Goal: Transaction & Acquisition: Purchase product/service

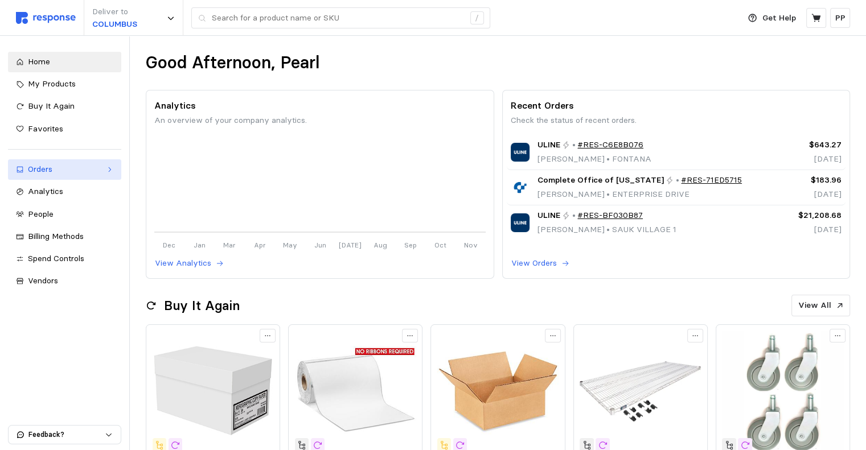
click at [64, 176] on link "Orders" at bounding box center [64, 169] width 113 height 20
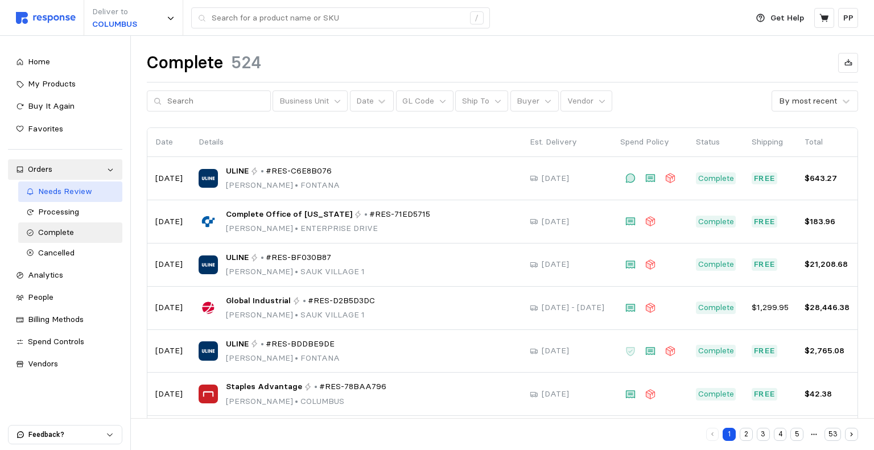
click at [69, 184] on link "Needs Review" at bounding box center [70, 192] width 105 height 20
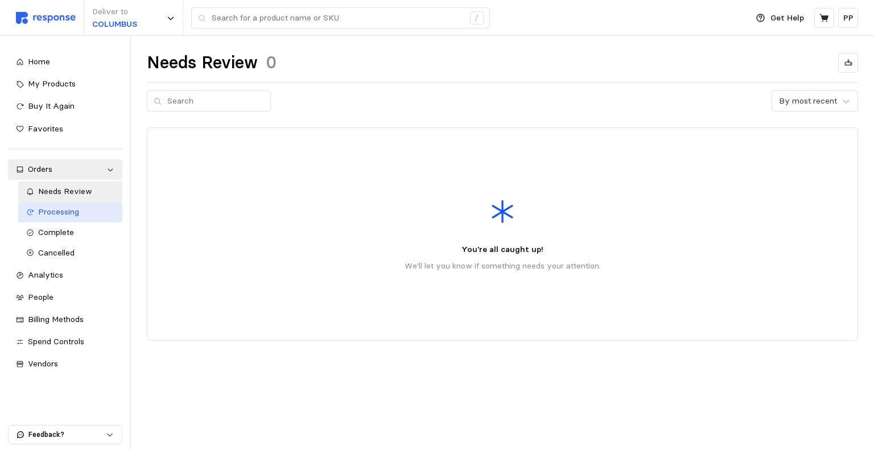
click at [71, 220] on link "Processing" at bounding box center [70, 212] width 105 height 20
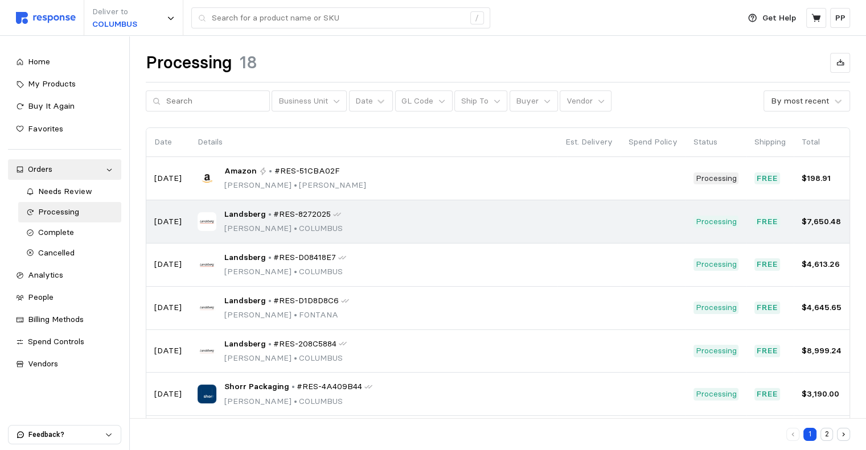
click at [435, 220] on div "Landsberg • #RES-8272025 [PERSON_NAME] • [GEOGRAPHIC_DATA]" at bounding box center [374, 221] width 352 height 27
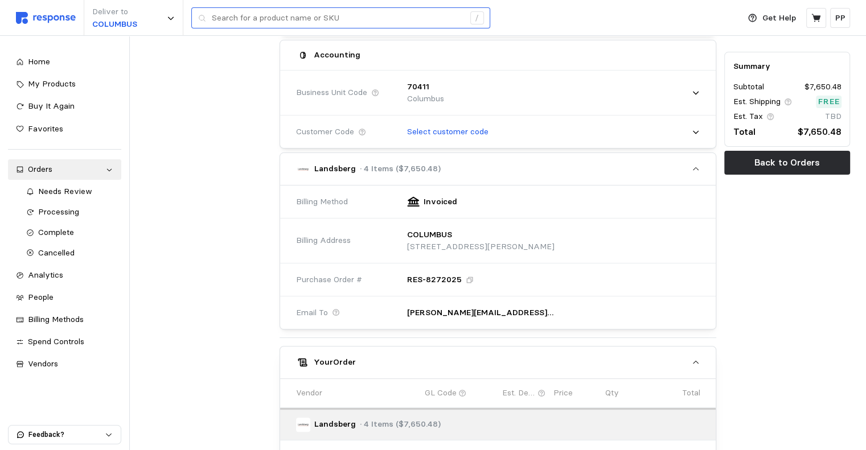
scroll to position [265, 0]
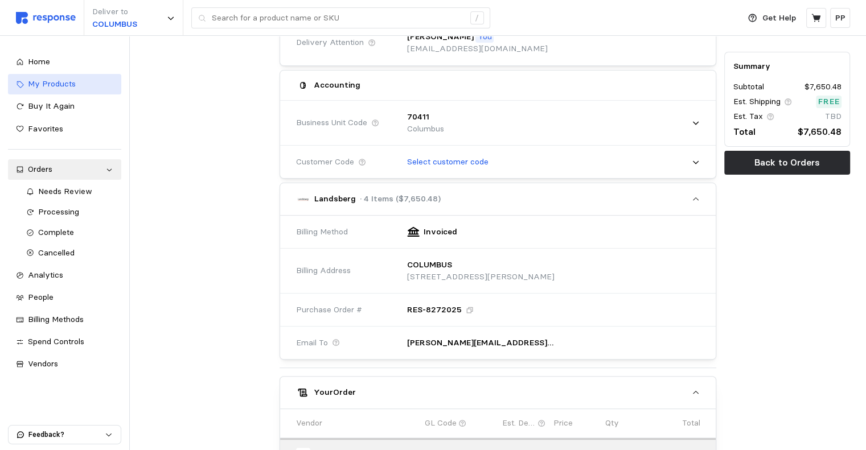
click at [44, 84] on span "My Products" at bounding box center [52, 84] width 48 height 10
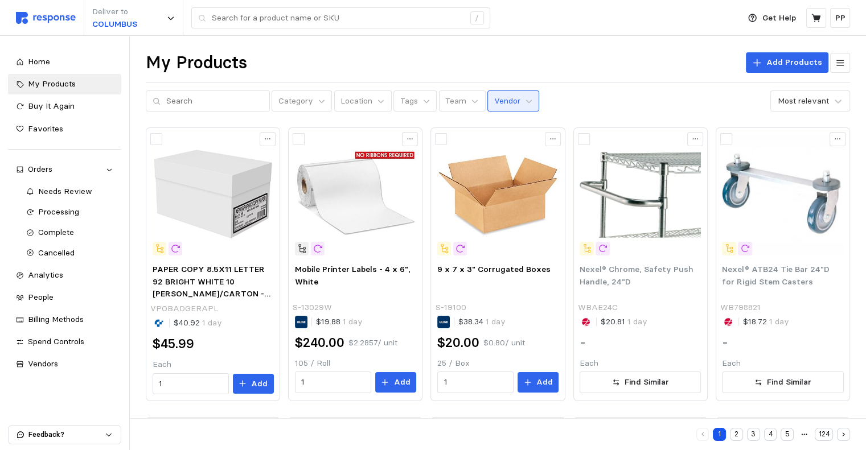
click at [494, 102] on p "Vendor" at bounding box center [507, 101] width 26 height 13
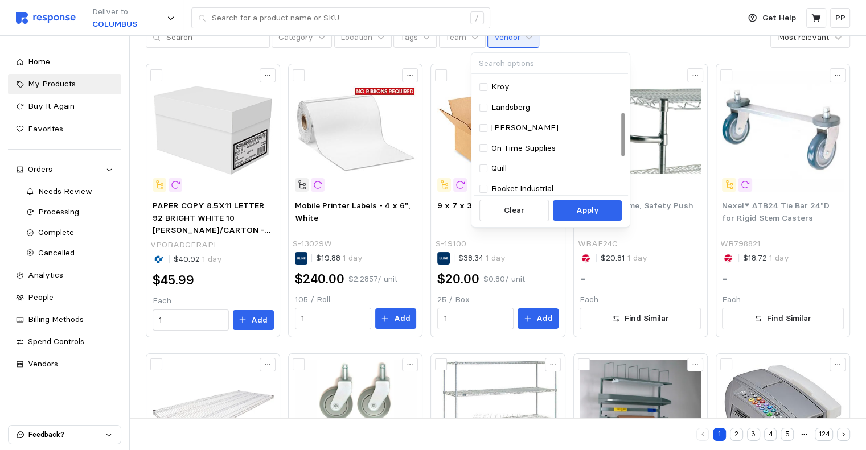
scroll to position [100, 0]
click at [532, 113] on div "Landsberg" at bounding box center [549, 108] width 141 height 13
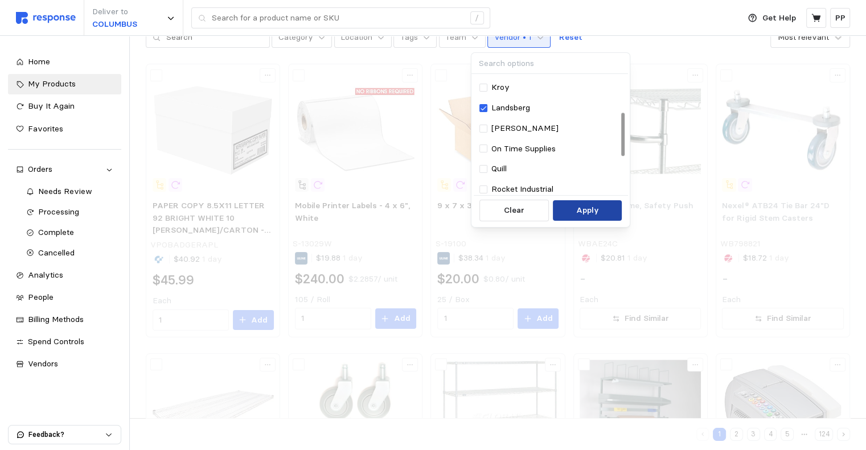
click at [585, 212] on p "Apply" at bounding box center [587, 210] width 23 height 13
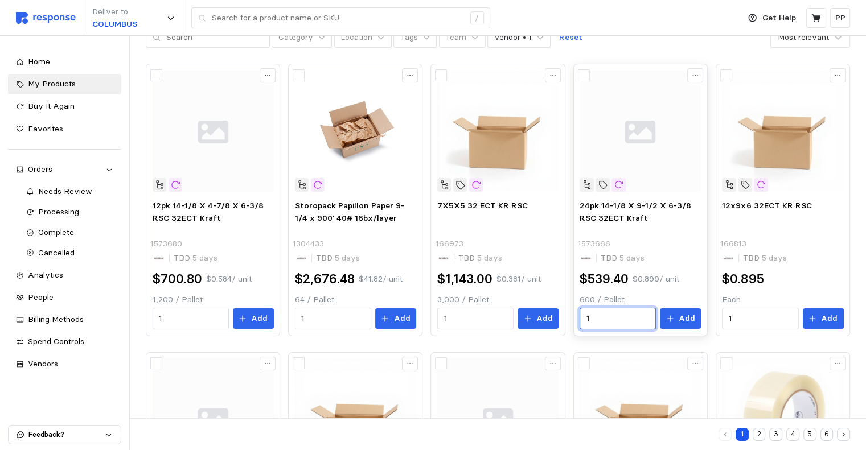
click at [622, 315] on input "1" at bounding box center [617, 319] width 63 height 20
drag, startPoint x: 621, startPoint y: 254, endPoint x: 620, endPoint y: 262, distance: 7.5
click at [620, 262] on div "6 $3,236.40" at bounding box center [639, 260] width 102 height 13
type input "6"
click at [620, 262] on span "5 days" at bounding box center [630, 258] width 27 height 10
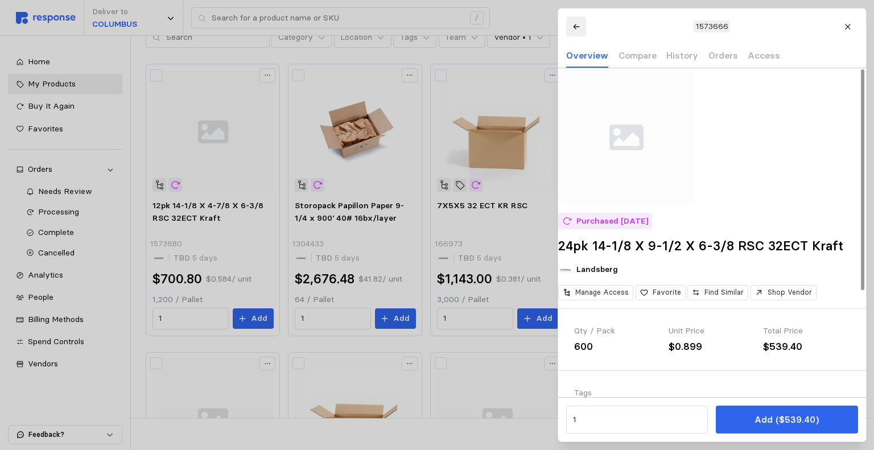
click at [576, 23] on icon at bounding box center [576, 27] width 8 height 8
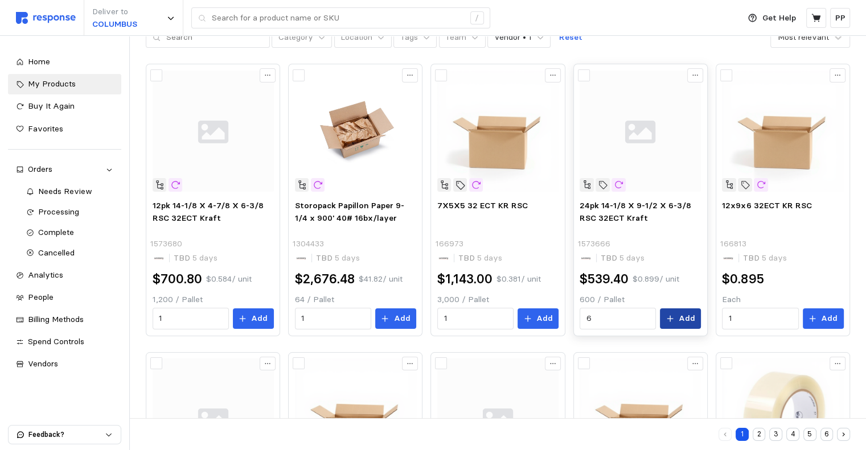
click at [667, 324] on button "Add" at bounding box center [680, 319] width 41 height 20
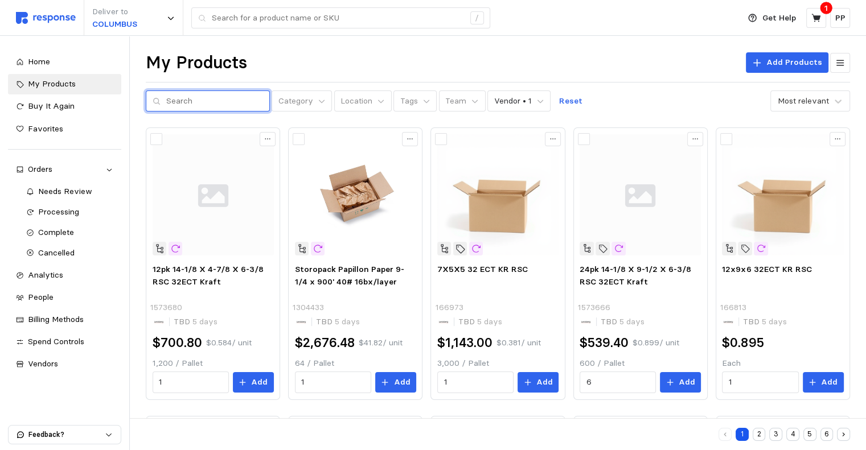
click at [178, 102] on input "text" at bounding box center [214, 101] width 97 height 20
type input "tape"
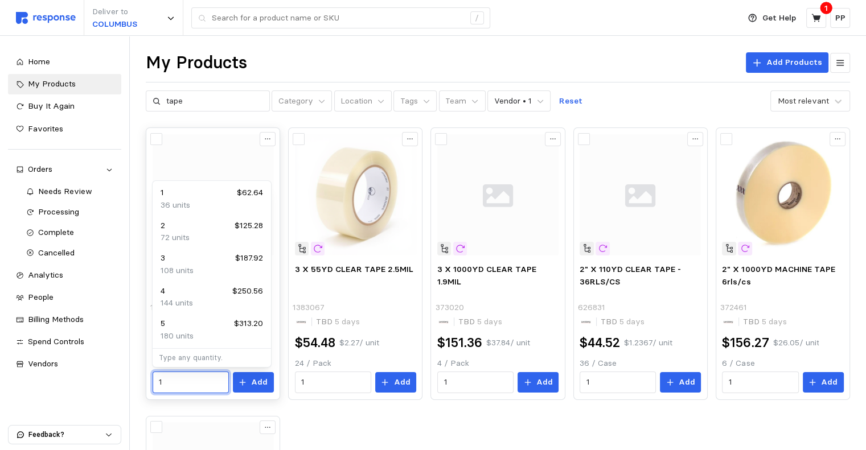
click at [198, 379] on input "1" at bounding box center [190, 382] width 63 height 20
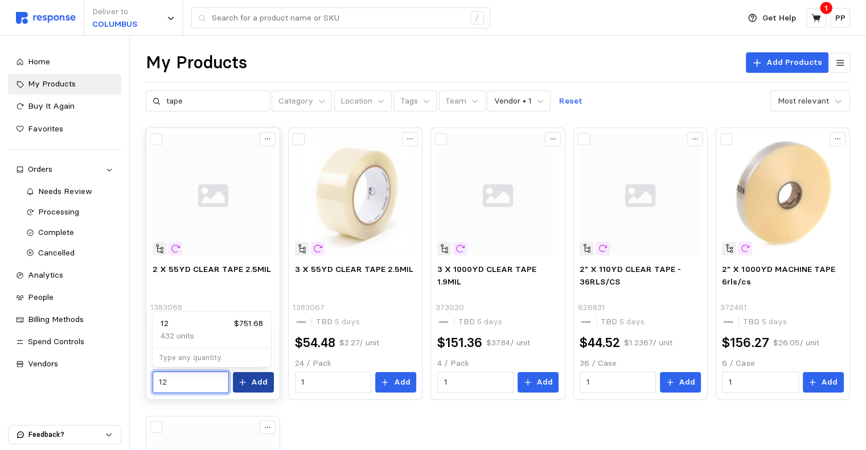
type input "12"
click at [265, 385] on p "Add" at bounding box center [259, 382] width 17 height 13
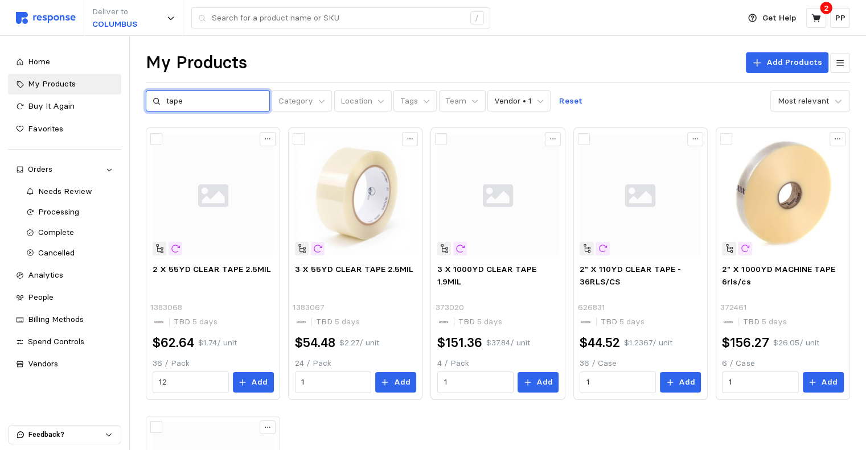
click at [192, 97] on input "tape" at bounding box center [214, 101] width 97 height 20
type input "t"
drag, startPoint x: 192, startPoint y: 97, endPoint x: 343, endPoint y: 61, distance: 155.2
click at [343, 61] on div "My Products Add Products Category Location Tags Team Vendor • 1 Reset Most rele…" at bounding box center [498, 82] width 704 height 60
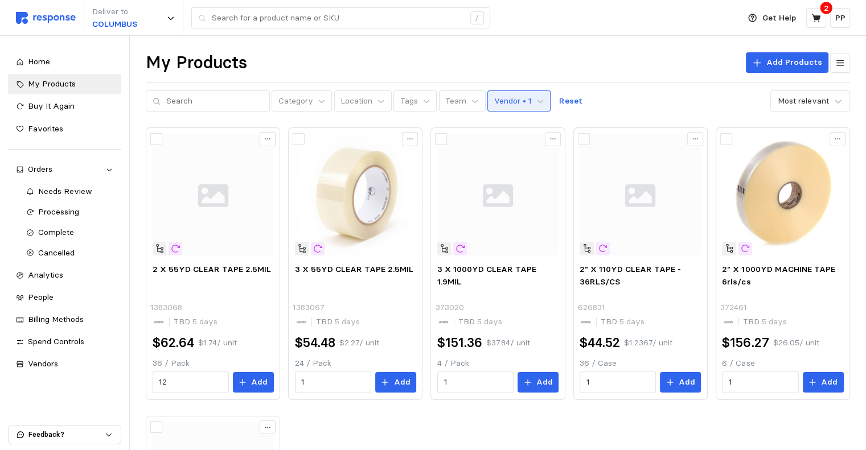
drag, startPoint x: 515, startPoint y: 108, endPoint x: 492, endPoint y: 97, distance: 25.0
click at [494, 97] on p "Vendor • 1" at bounding box center [513, 101] width 38 height 13
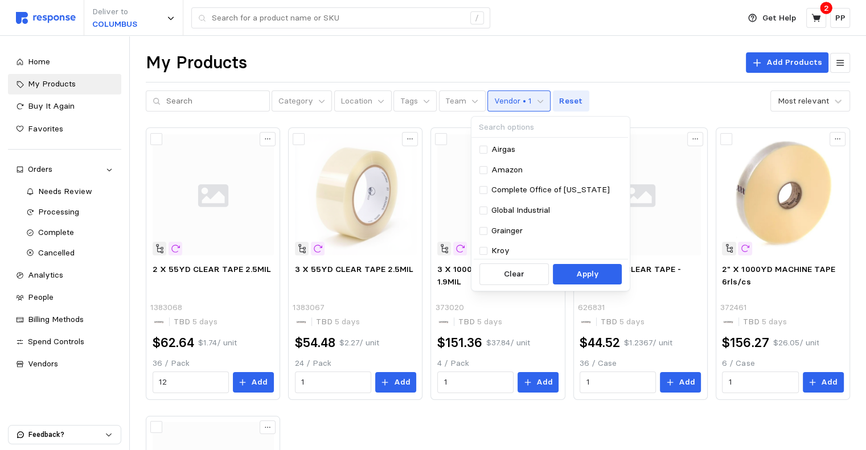
click at [553, 92] on button "Reset" at bounding box center [571, 102] width 36 height 22
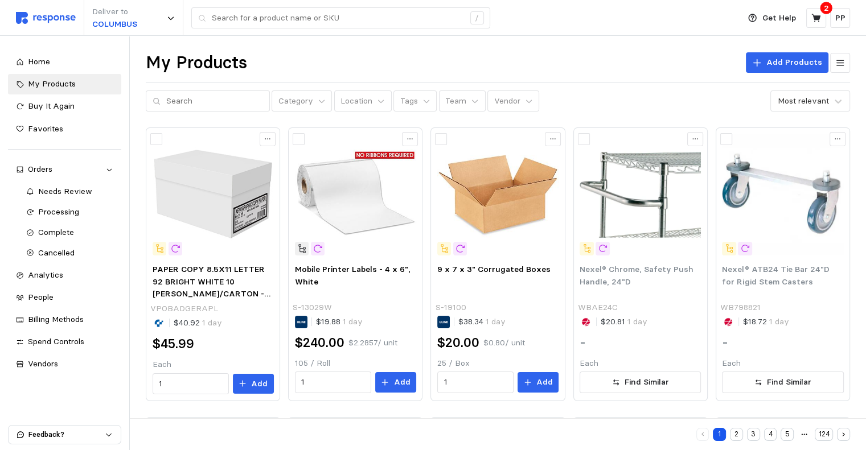
click at [524, 105] on div "Category Location Tags Team Vendor Most relevant" at bounding box center [498, 102] width 704 height 22
click at [501, 104] on p "Vendor" at bounding box center [507, 101] width 26 height 13
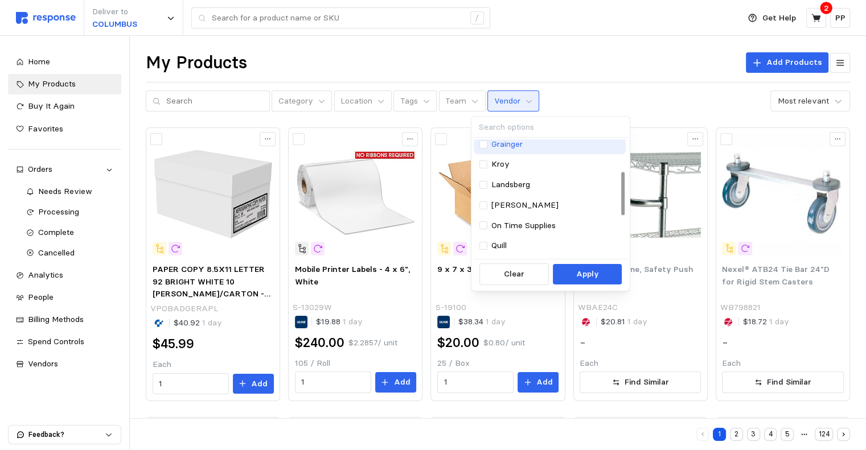
scroll to position [143, 0]
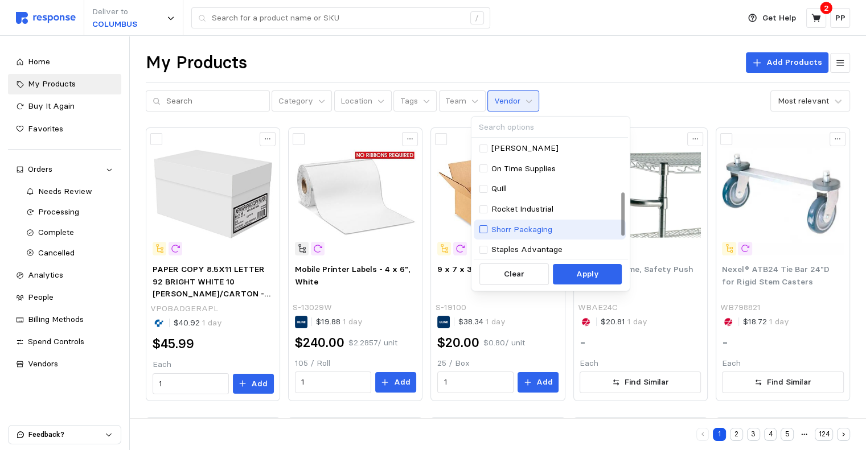
click at [486, 227] on div at bounding box center [483, 229] width 8 height 8
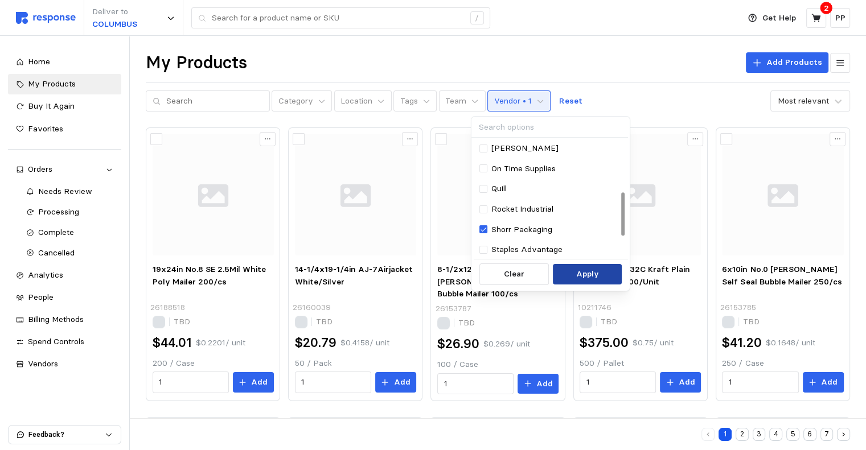
click at [600, 279] on button "Apply" at bounding box center [587, 274] width 69 height 20
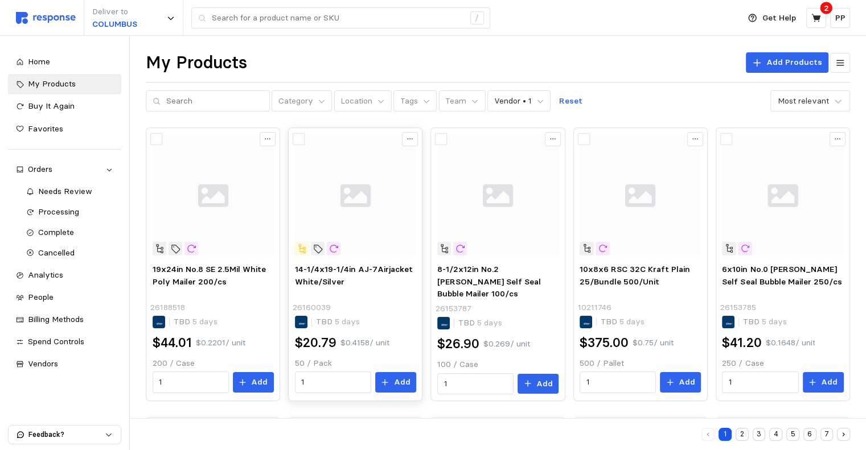
click at [400, 332] on div "$20.79 $0.4158 / unit" at bounding box center [355, 343] width 121 height 26
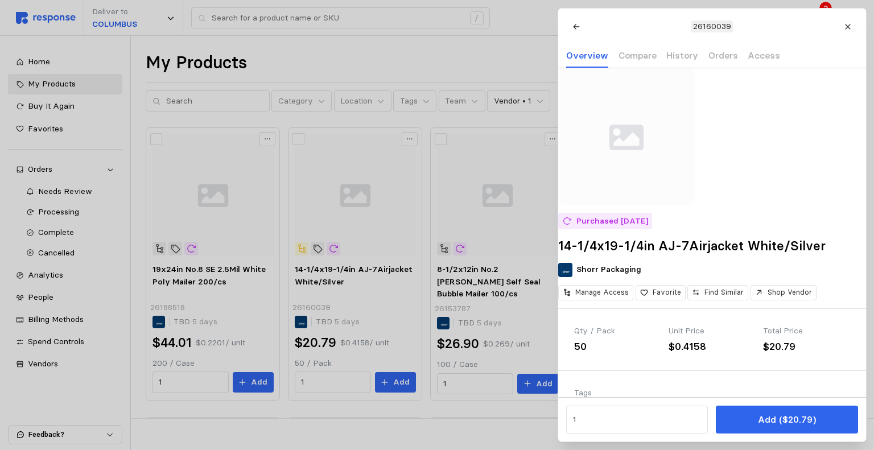
click at [107, 392] on div at bounding box center [437, 225] width 874 height 450
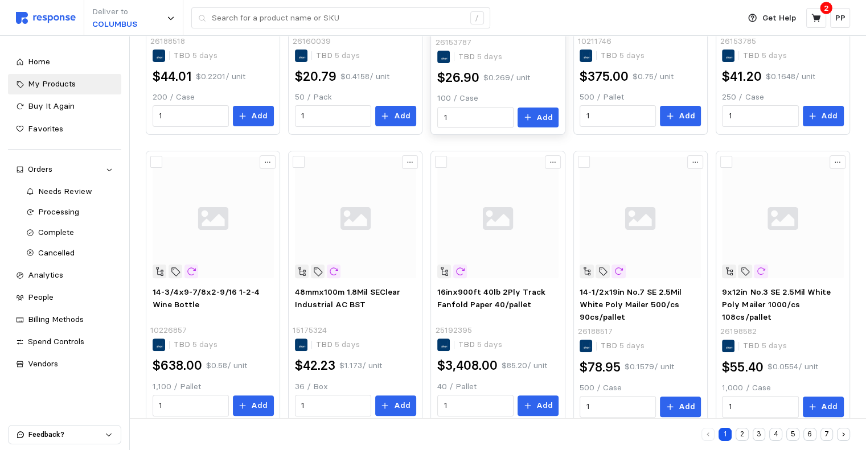
scroll to position [266, 0]
click at [178, 400] on input "1" at bounding box center [190, 406] width 63 height 20
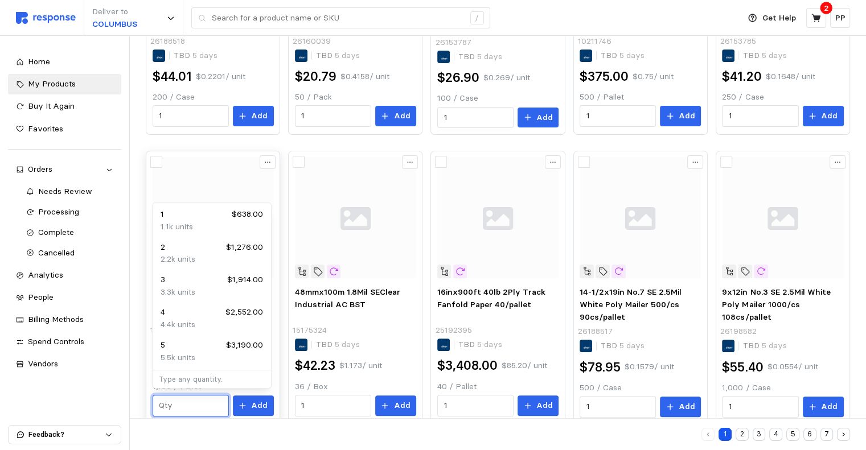
type input "6"
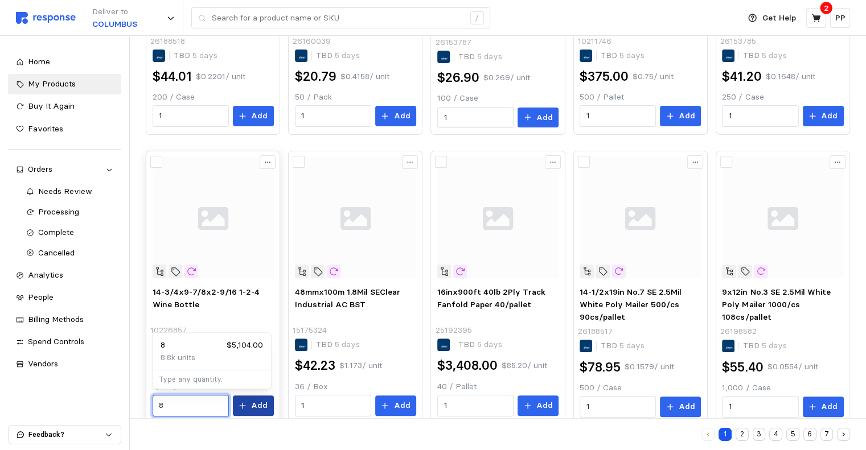
type input "8"
click at [246, 405] on icon at bounding box center [242, 406] width 8 height 8
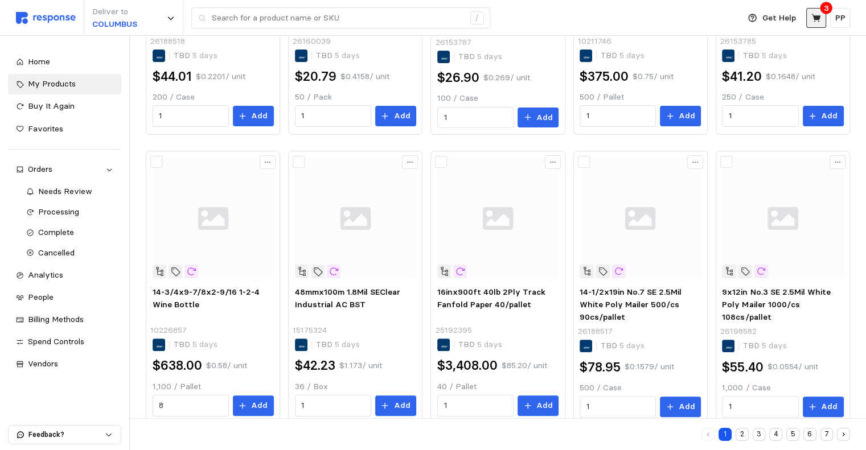
click at [811, 18] on icon at bounding box center [816, 18] width 10 height 10
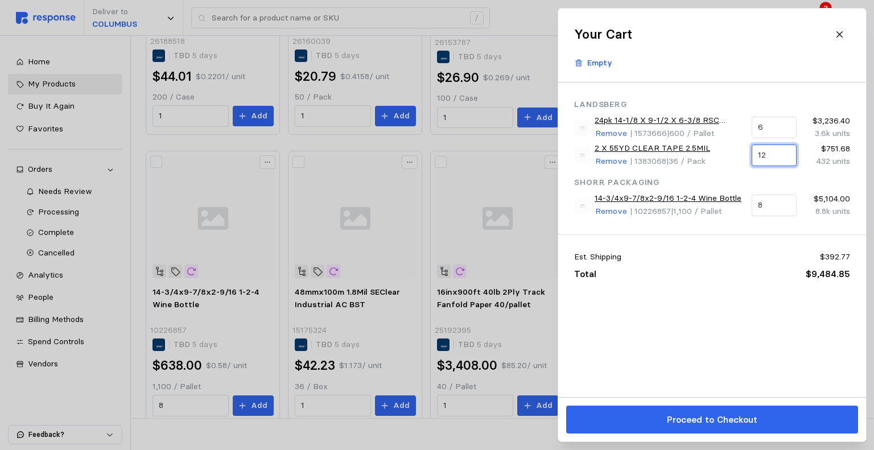
click at [775, 153] on input "12" at bounding box center [774, 155] width 32 height 20
type input "1"
click at [786, 191] on p "864 units" at bounding box center [777, 195] width 34 height 13
type input "24"
click at [688, 40] on div "Your Cart" at bounding box center [712, 34] width 276 height 20
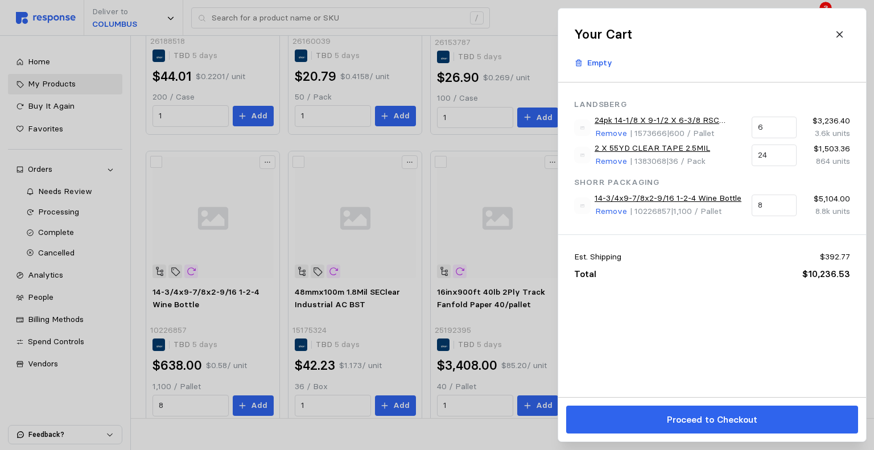
click at [117, 122] on div at bounding box center [437, 225] width 874 height 450
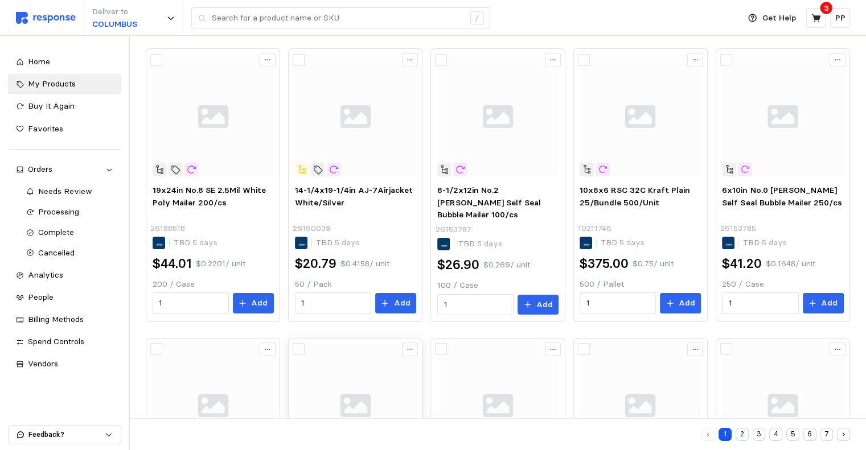
scroll to position [0, 0]
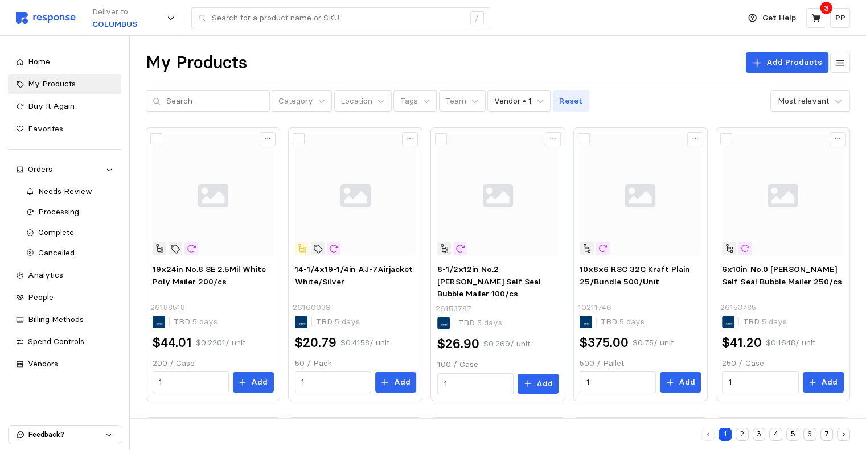
click at [559, 97] on p "Reset" at bounding box center [570, 101] width 23 height 13
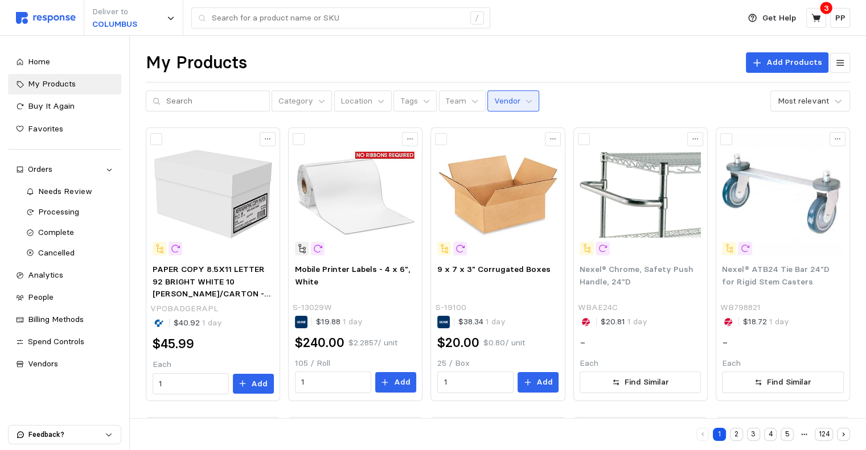
click at [499, 102] on p "Vendor" at bounding box center [507, 101] width 26 height 13
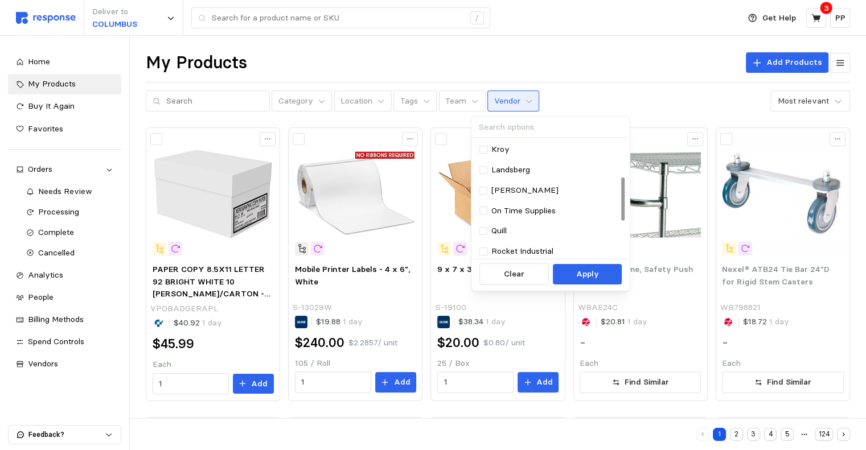
scroll to position [102, 0]
click at [496, 175] on p "Landsberg" at bounding box center [510, 169] width 39 height 13
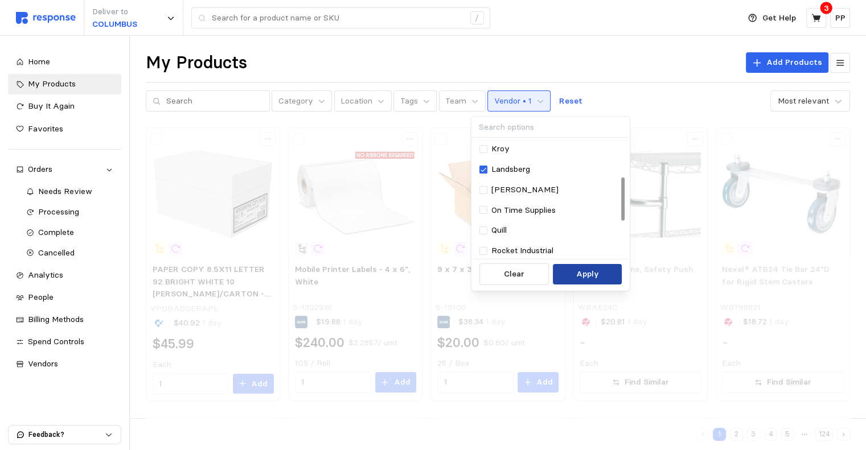
click at [581, 270] on p "Apply" at bounding box center [587, 274] width 23 height 13
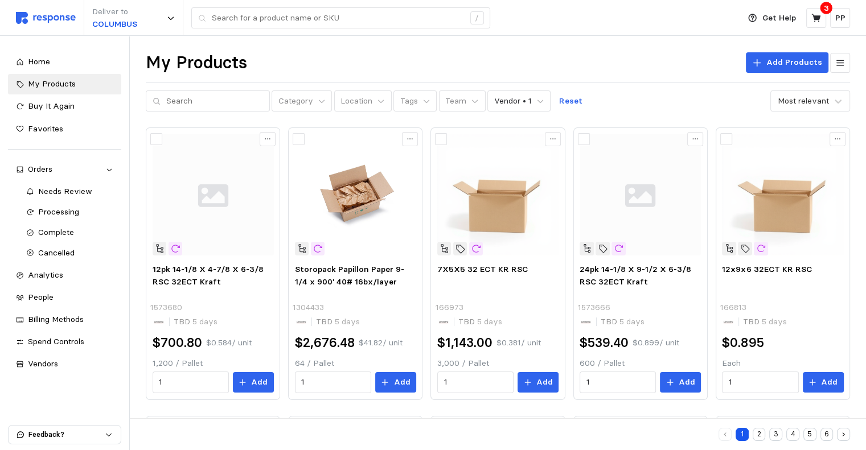
scroll to position [56, 0]
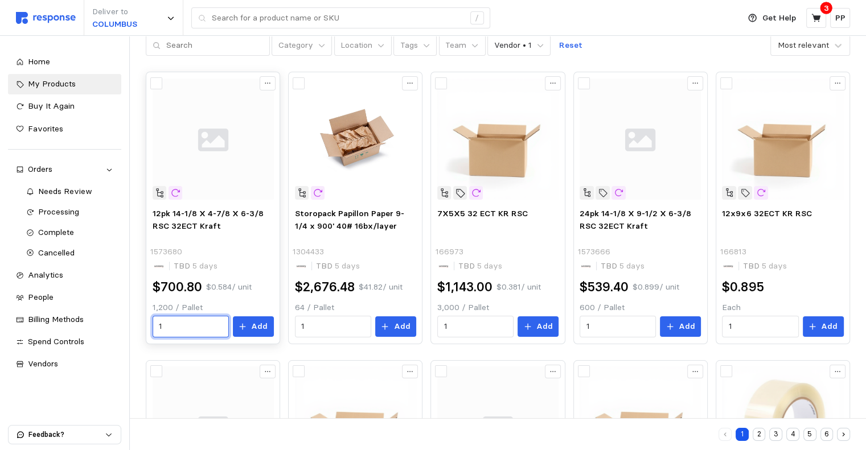
click at [179, 327] on input "1" at bounding box center [190, 326] width 63 height 20
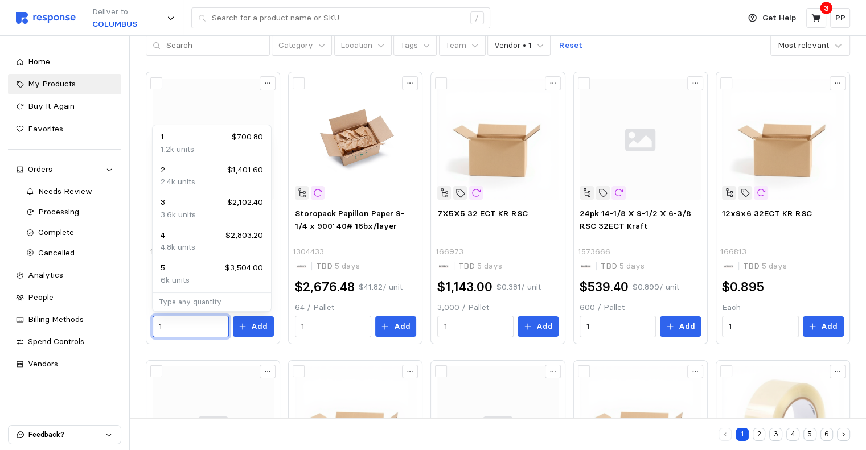
click at [205, 219] on div "3.6k units" at bounding box center [212, 215] width 102 height 13
type input "3"
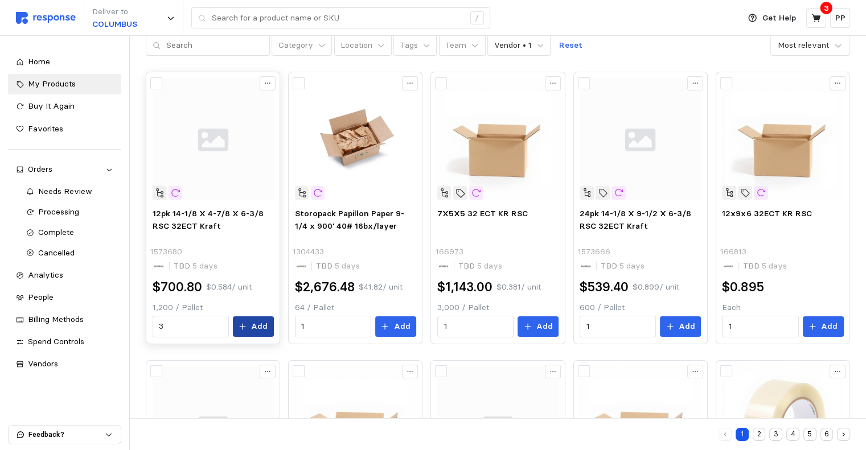
click at [254, 327] on p "Add" at bounding box center [259, 326] width 17 height 13
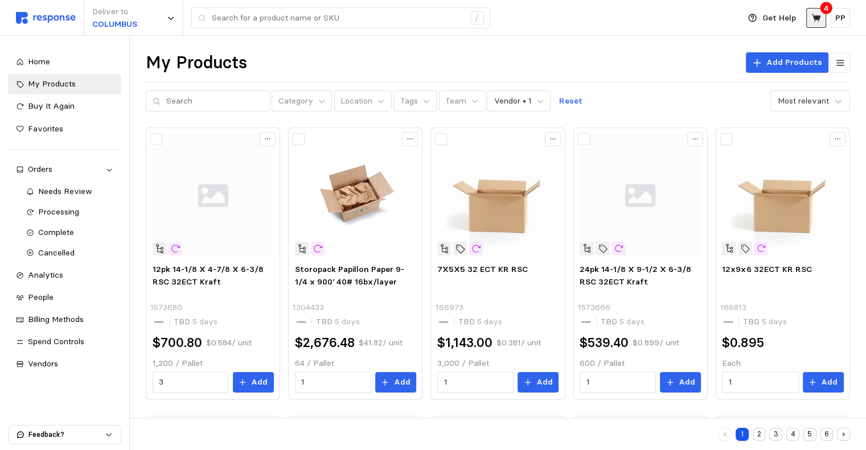
click at [811, 15] on icon at bounding box center [816, 18] width 10 height 10
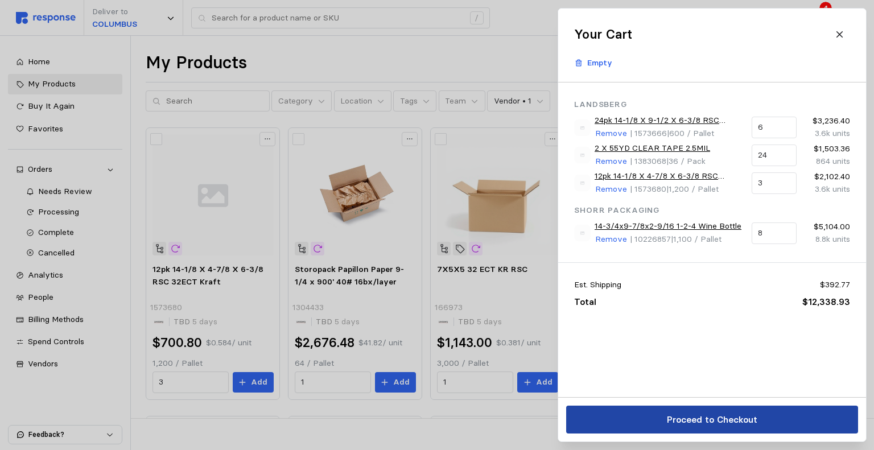
click at [653, 412] on button "Proceed to Checkout" at bounding box center [712, 420] width 292 height 28
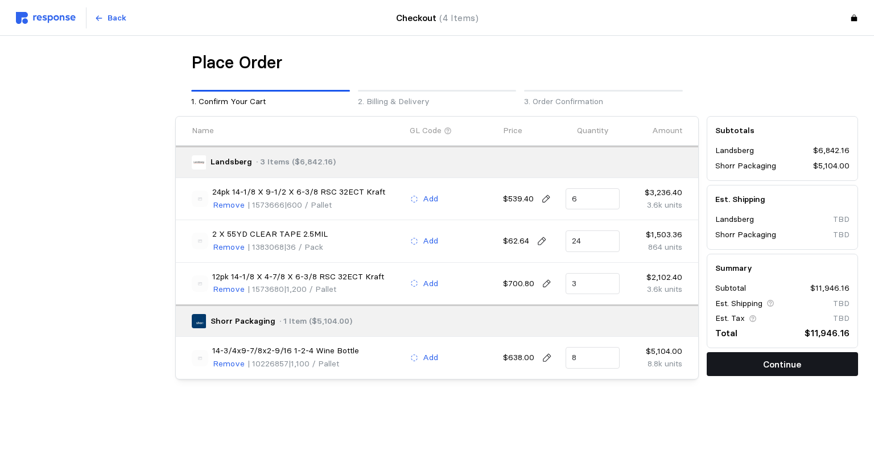
click at [771, 369] on p "Continue" at bounding box center [782, 364] width 38 height 14
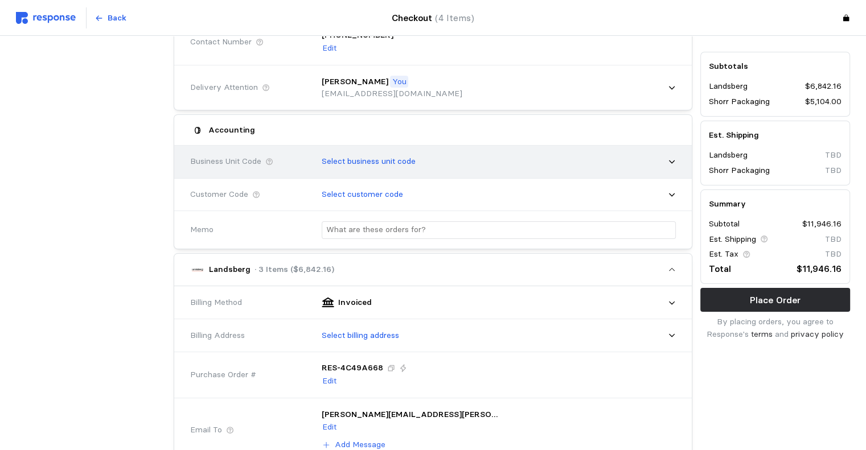
scroll to position [174, 0]
click at [461, 328] on div "Select billing address" at bounding box center [495, 334] width 362 height 28
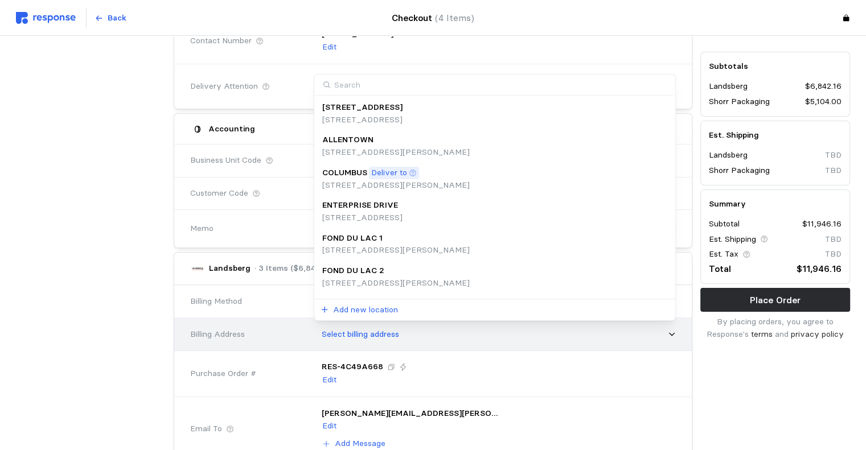
click at [461, 328] on div "Select billing address" at bounding box center [495, 334] width 362 height 28
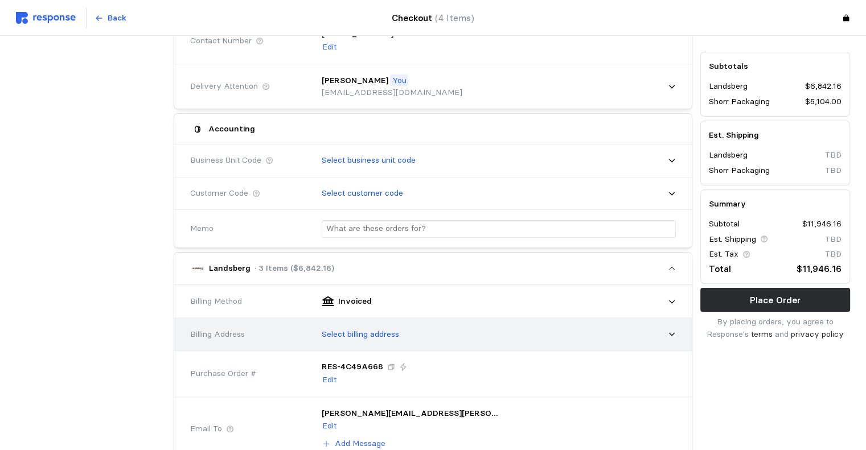
click at [373, 338] on p "Select billing address" at bounding box center [360, 334] width 77 height 13
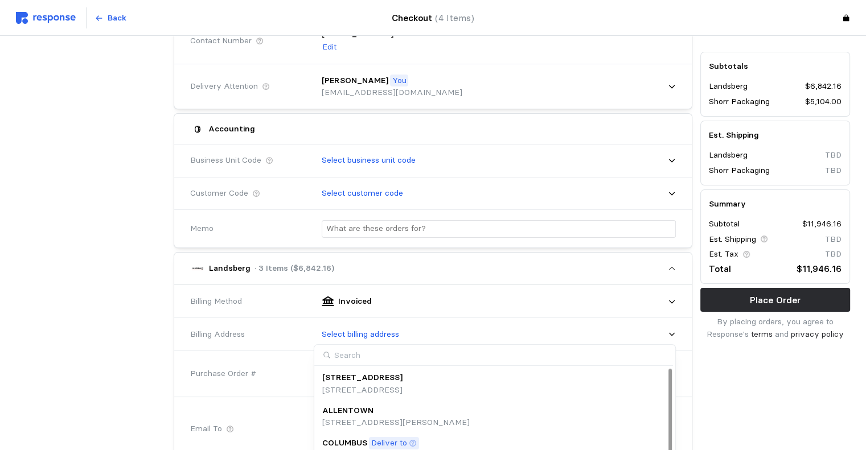
click at [369, 441] on div "Deliver to" at bounding box center [394, 443] width 50 height 13
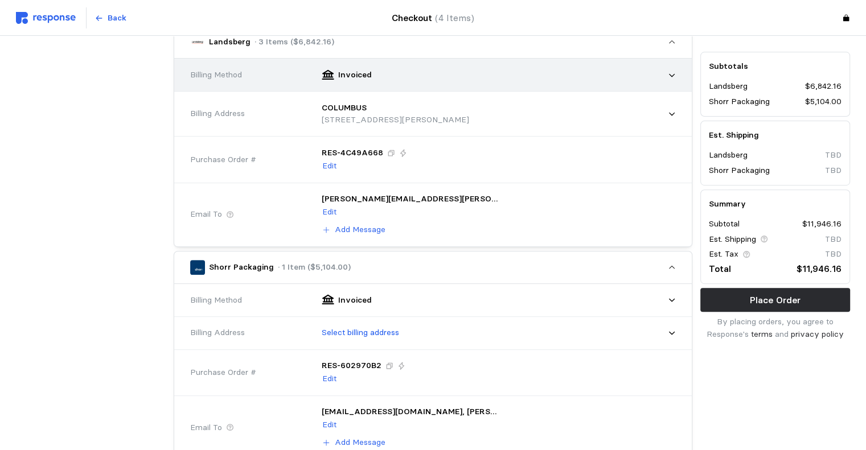
scroll to position [480, 0]
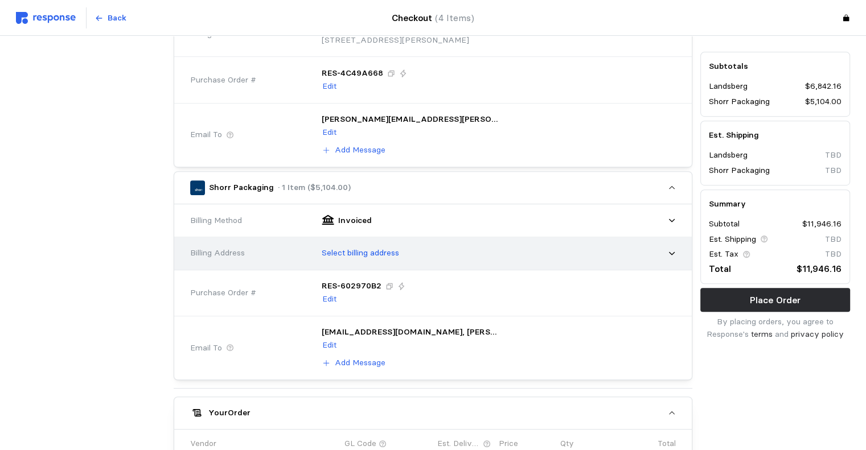
click at [398, 248] on p "Select billing address" at bounding box center [360, 253] width 77 height 13
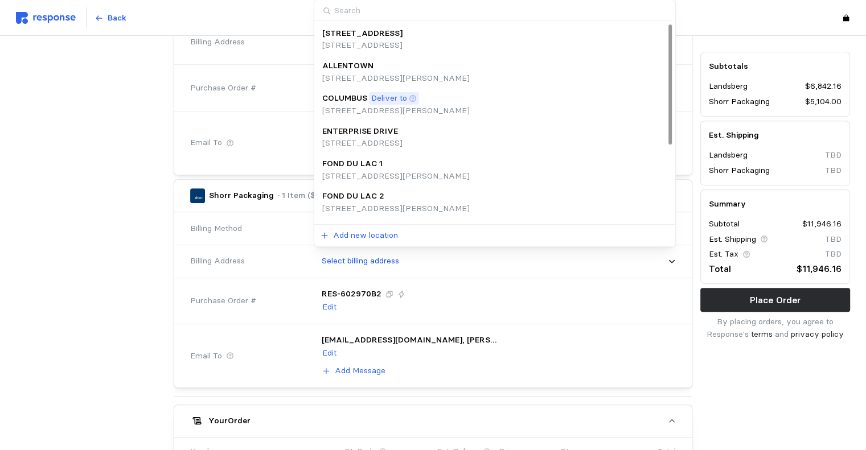
click at [397, 109] on p "[STREET_ADDRESS][PERSON_NAME]" at bounding box center [395, 111] width 147 height 13
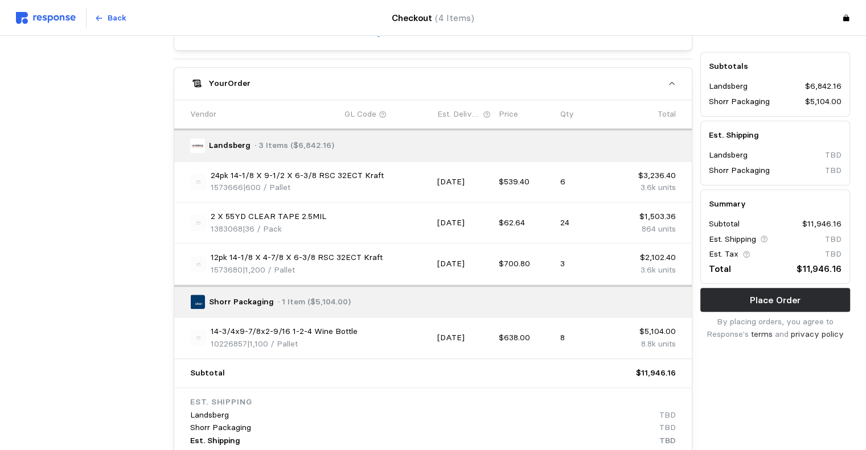
scroll to position [823, 0]
click at [793, 305] on p "Place Order" at bounding box center [775, 300] width 51 height 14
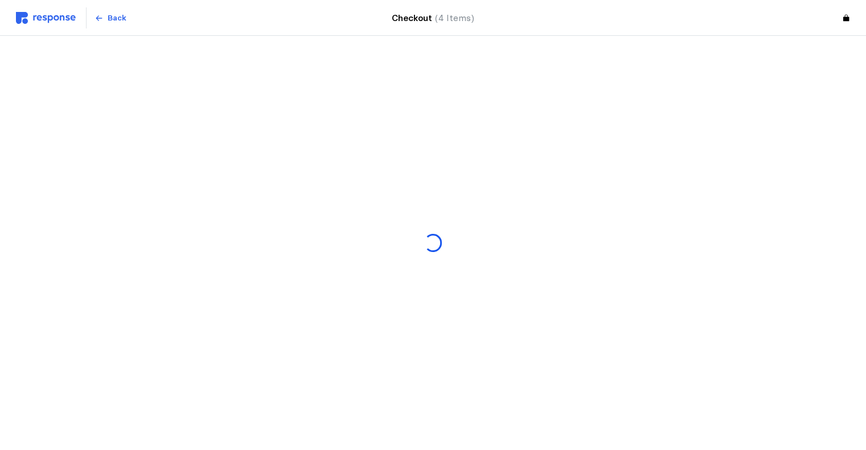
scroll to position [0, 0]
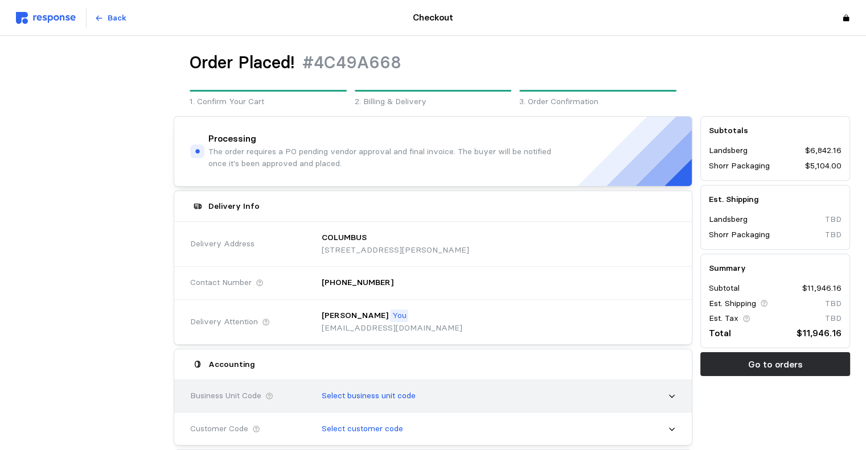
click at [469, 383] on div "Select business unit code" at bounding box center [495, 396] width 362 height 28
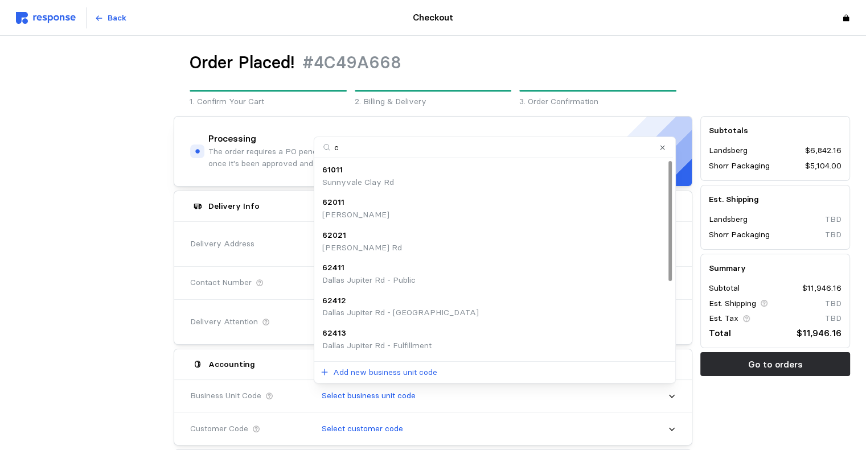
type input "co"
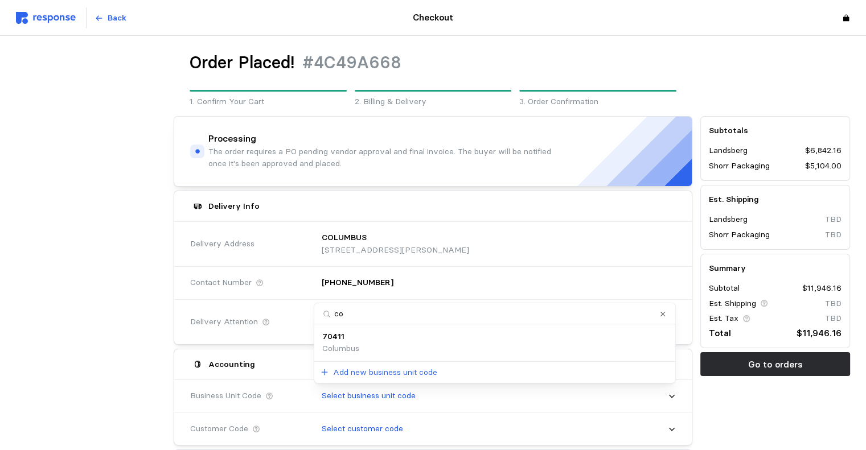
click at [362, 341] on div "70411 [GEOGRAPHIC_DATA]" at bounding box center [494, 343] width 345 height 24
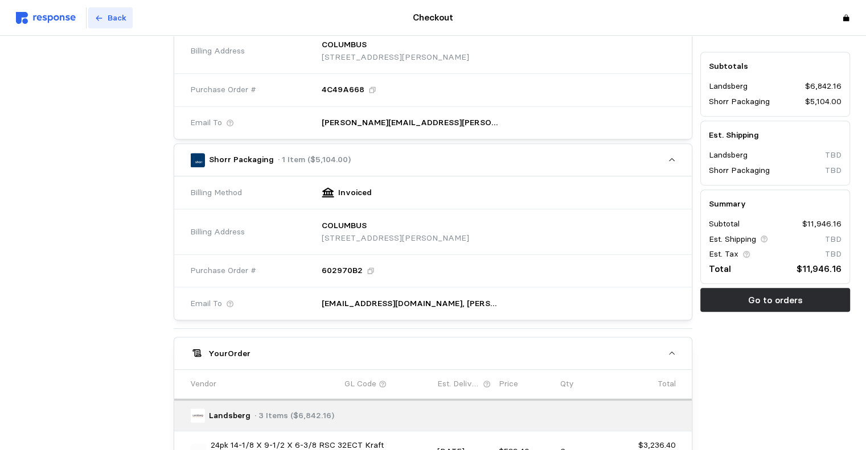
scroll to position [498, 0]
drag, startPoint x: 46, startPoint y: 15, endPoint x: 34, endPoint y: 12, distance: 11.7
click at [34, 12] on img at bounding box center [46, 18] width 60 height 12
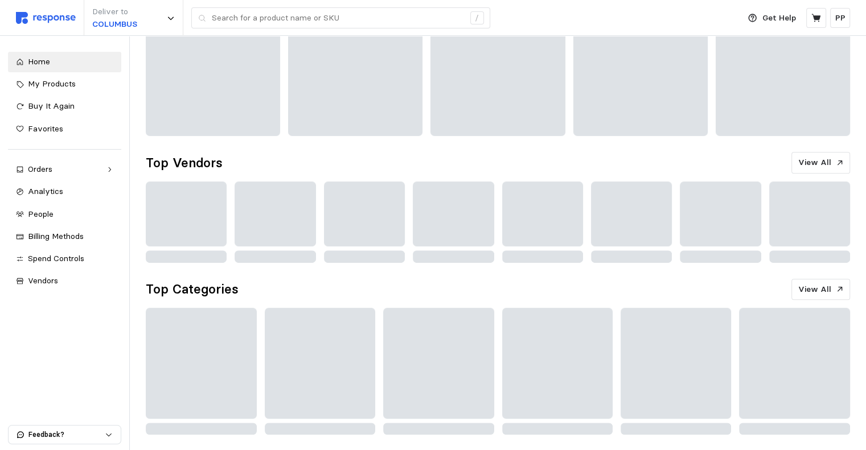
click at [34, 12] on img at bounding box center [46, 18] width 60 height 12
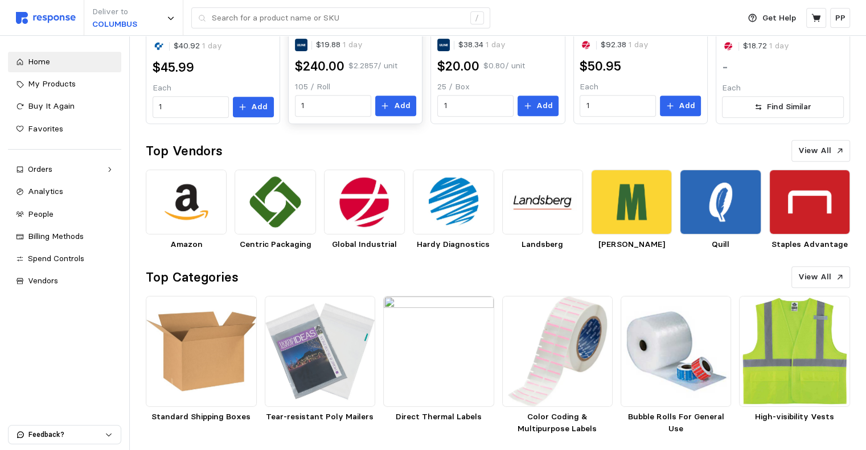
scroll to position [473, 0]
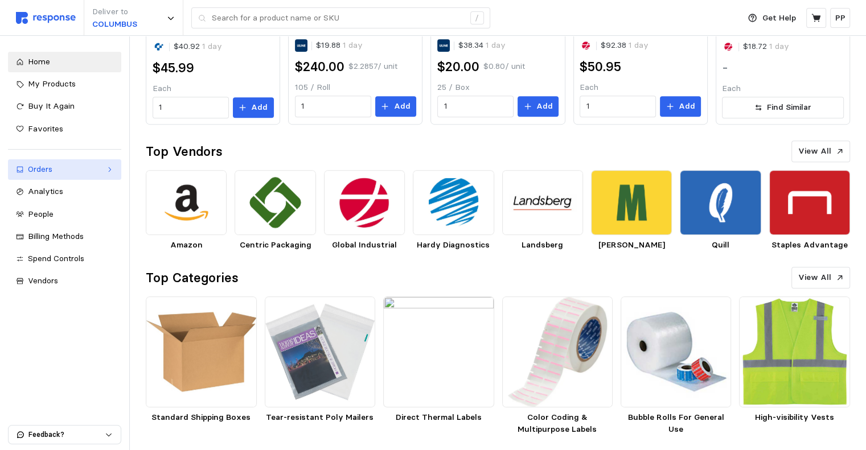
drag, startPoint x: 68, startPoint y: 175, endPoint x: 43, endPoint y: 171, distance: 25.3
click at [43, 171] on div "Orders" at bounding box center [64, 169] width 73 height 13
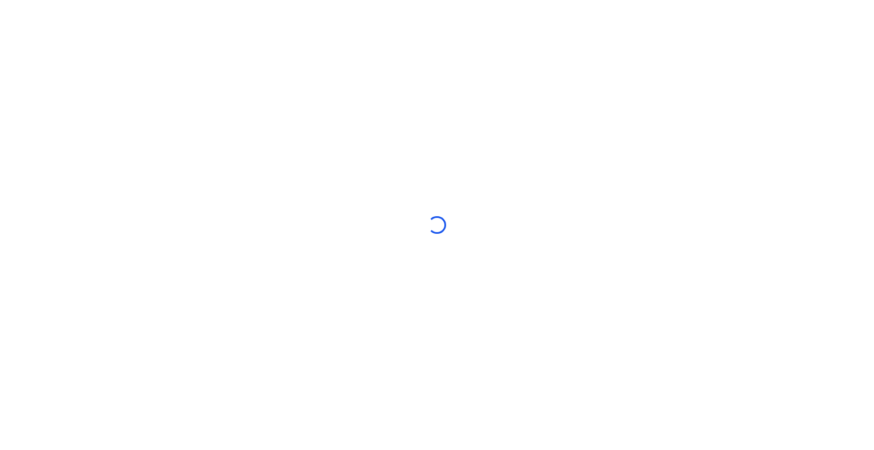
click at [441, 161] on div at bounding box center [437, 225] width 874 height 450
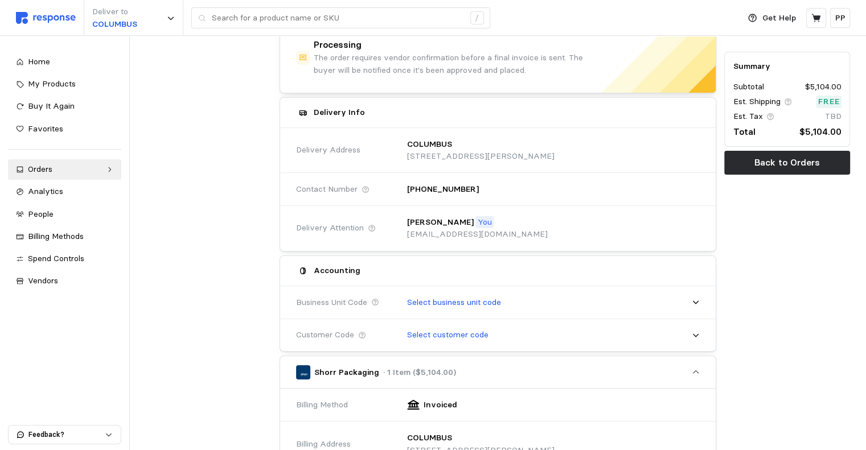
scroll to position [77, 0]
